Goal: Book appointment/travel/reservation

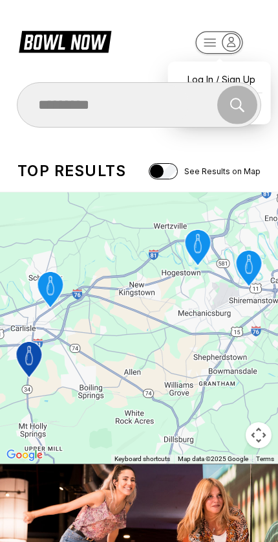
click at [259, 111] on div "Search" at bounding box center [138, 104] width 243 height 39
click at [194, 69] on div "Log In / Sign Up" at bounding box center [220, 79] width 90 height 23
select select "**"
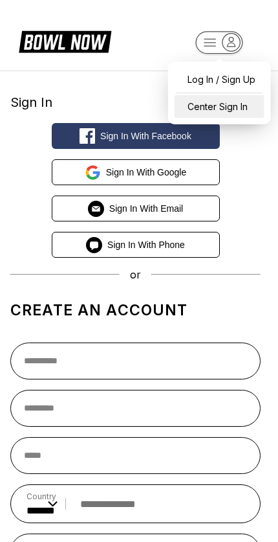
click at [196, 113] on div "Center Sign In" at bounding box center [220, 106] width 90 height 23
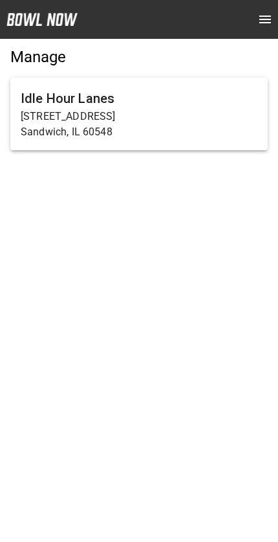
click at [53, 126] on p "Sandwich, IL 60548" at bounding box center [139, 132] width 237 height 16
click at [52, 120] on p "[STREET_ADDRESS]" at bounding box center [139, 117] width 237 height 16
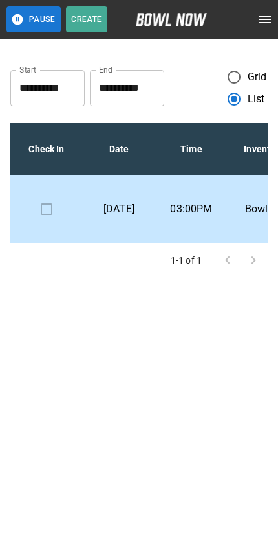
click at [227, 227] on td "03:00PM" at bounding box center [191, 209] width 73 height 68
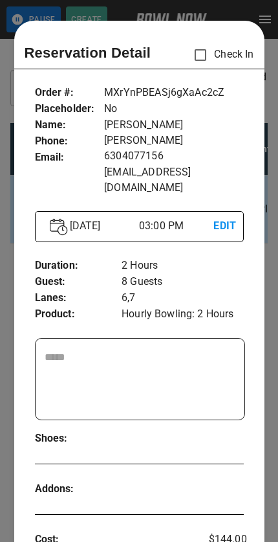
scroll to position [21, 0]
